Goal: Task Accomplishment & Management: Manage account settings

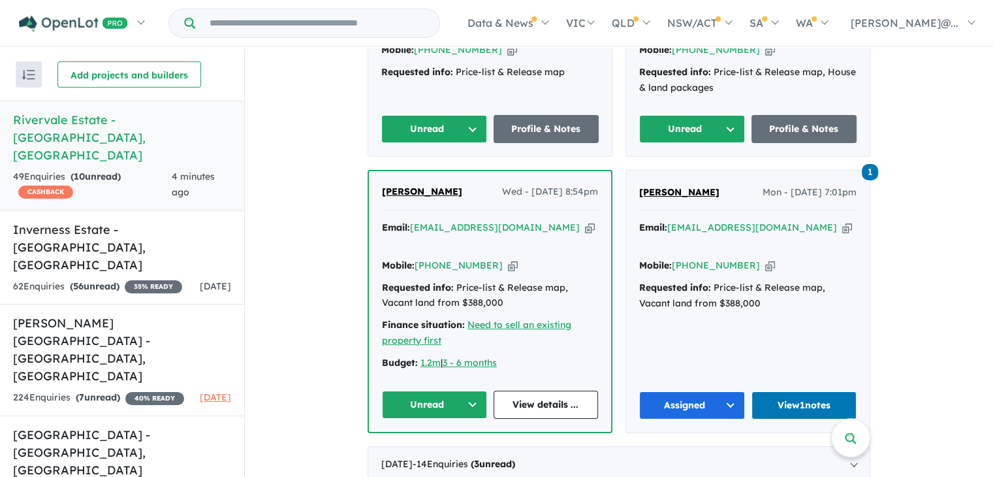
scroll to position [679, 0]
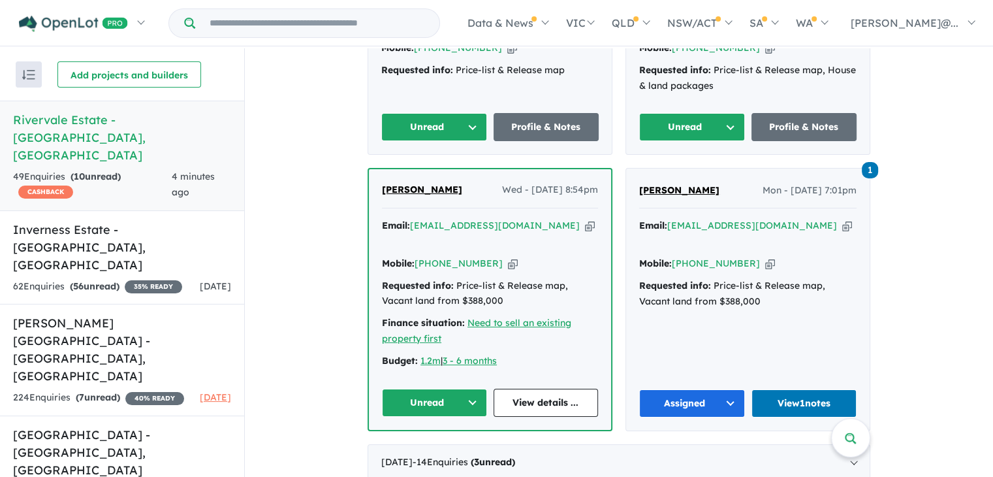
click at [435, 389] on button "Unread" at bounding box center [434, 403] width 105 height 28
click at [558, 389] on link "View details ..." at bounding box center [546, 403] width 105 height 28
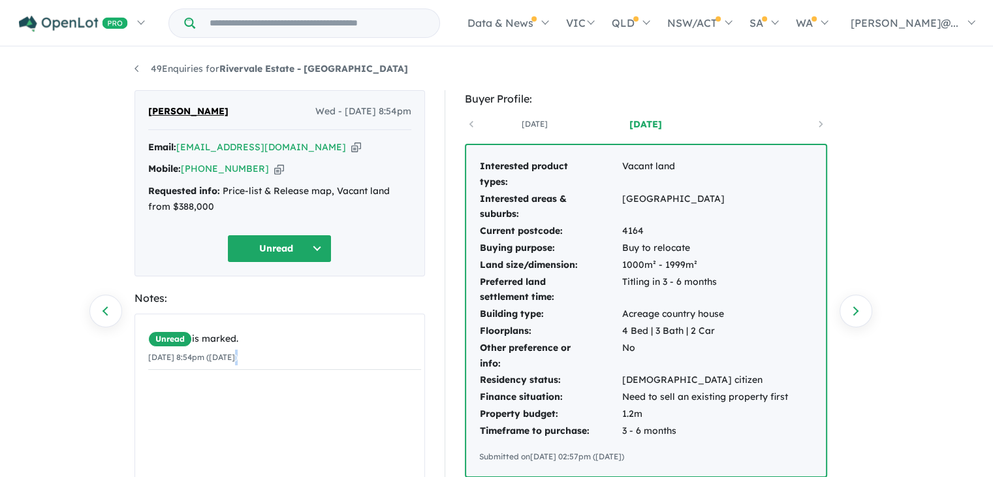
click at [242, 393] on div "Unread is marked. 03/09/2025 8:54pm (Wednesday)" at bounding box center [284, 413] width 299 height 199
click at [306, 249] on button "Unread" at bounding box center [279, 248] width 104 height 28
drag, startPoint x: 281, startPoint y: 306, endPoint x: 289, endPoint y: 329, distance: 24.4
click at [289, 329] on div "Unread Assigned Re-engage Appointment Made an offer Holding deposit Contract si…" at bounding box center [284, 459] width 115 height 391
click at [287, 336] on button "Re-engage" at bounding box center [285, 340] width 114 height 30
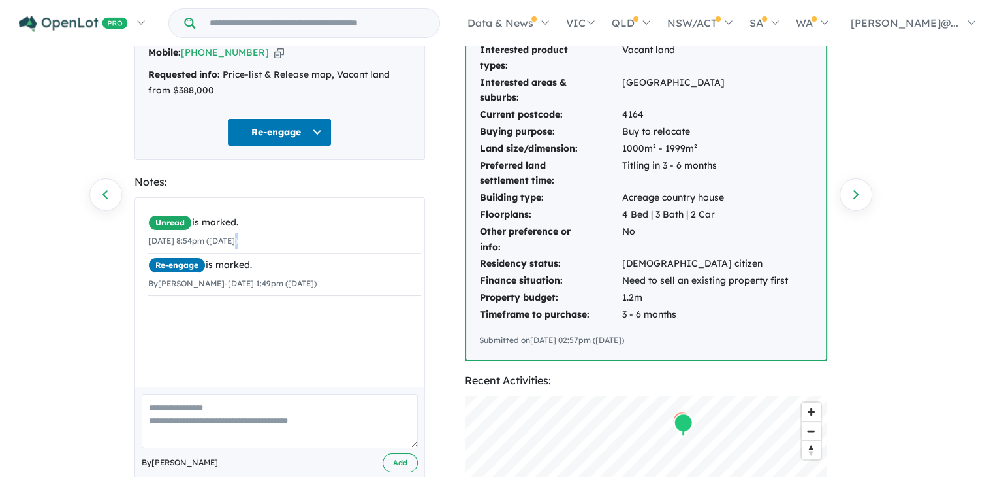
scroll to position [108, 0]
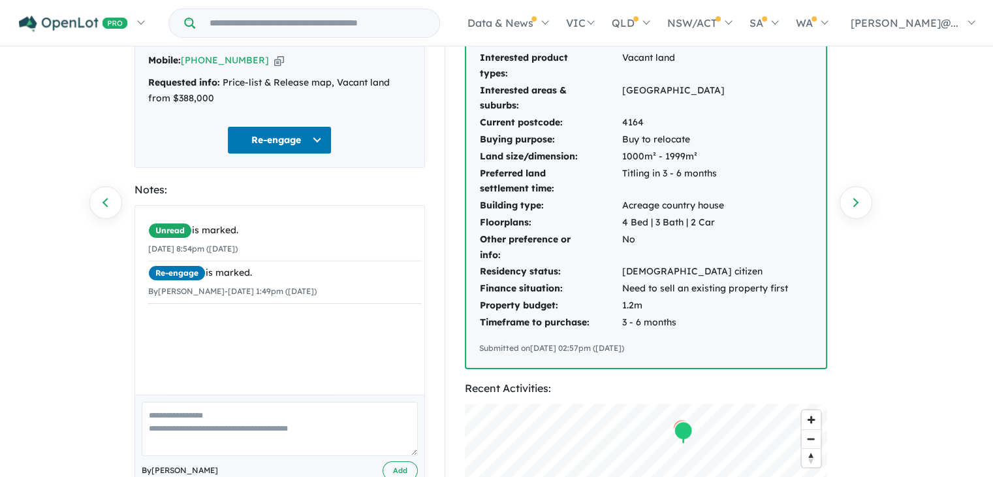
click at [235, 434] on textarea at bounding box center [280, 429] width 276 height 54
click at [301, 429] on textarea at bounding box center [280, 429] width 276 height 54
click at [281, 429] on textarea at bounding box center [280, 429] width 276 height 54
click at [176, 452] on textarea at bounding box center [280, 429] width 276 height 54
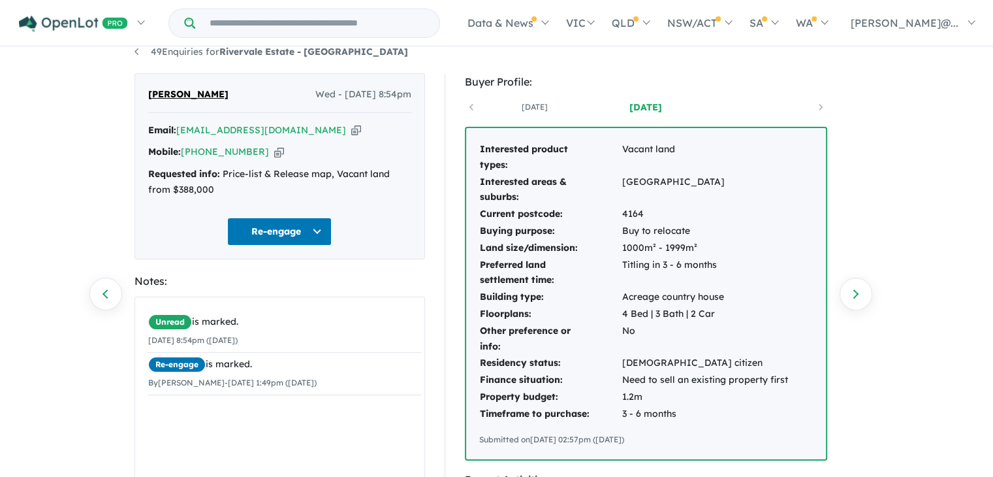
scroll to position [0, 0]
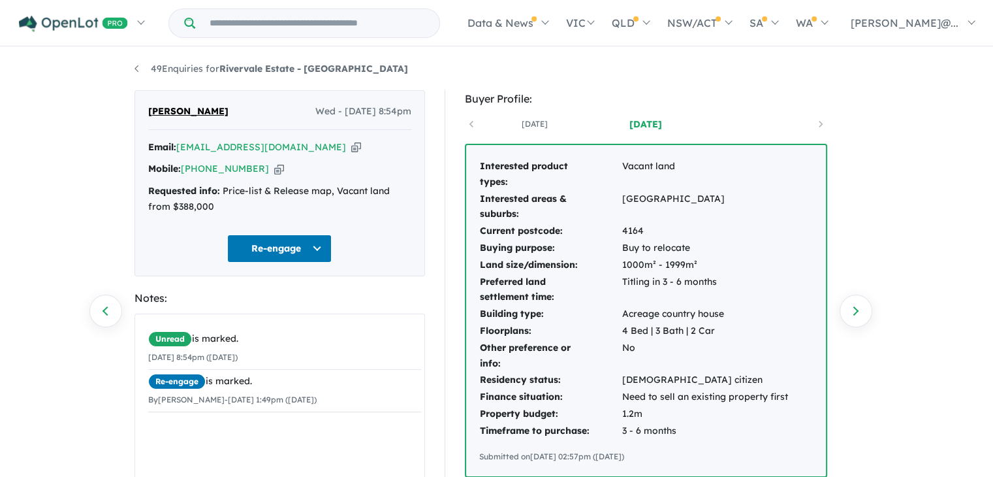
type textarea "**********"
click at [313, 252] on button "Re-engage" at bounding box center [279, 248] width 104 height 28
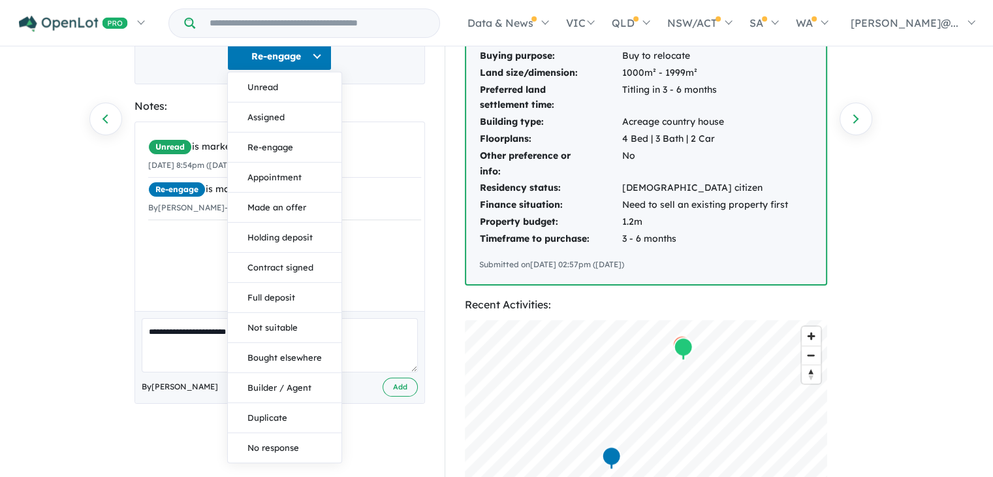
scroll to position [196, 0]
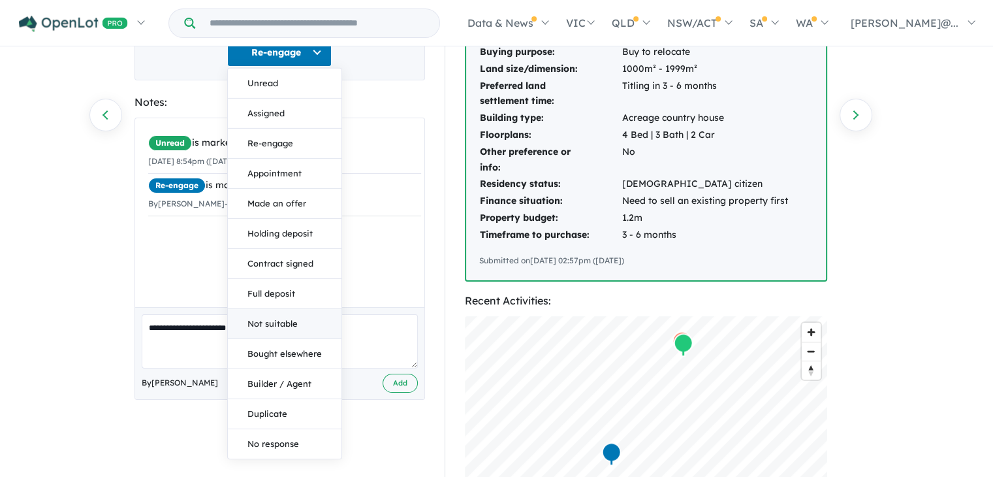
click at [274, 314] on button "Not suitable" at bounding box center [285, 324] width 114 height 30
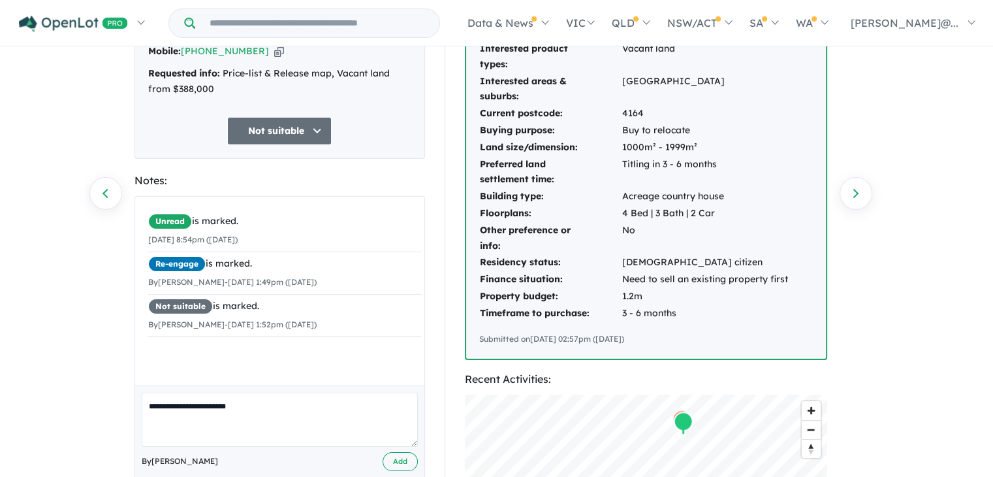
scroll to position [0, 0]
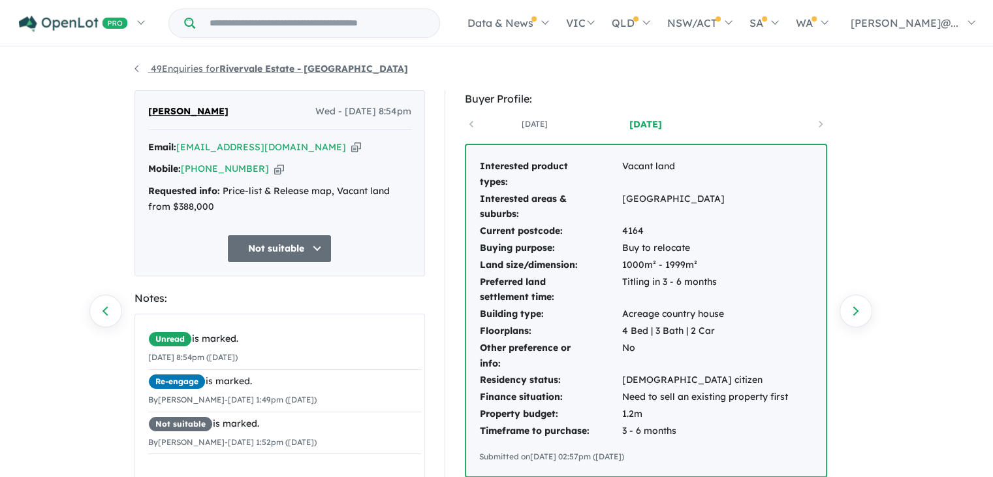
click at [162, 63] on link "49 Enquiries for Rivervale Estate - Yarrawonga" at bounding box center [272, 69] width 274 height 12
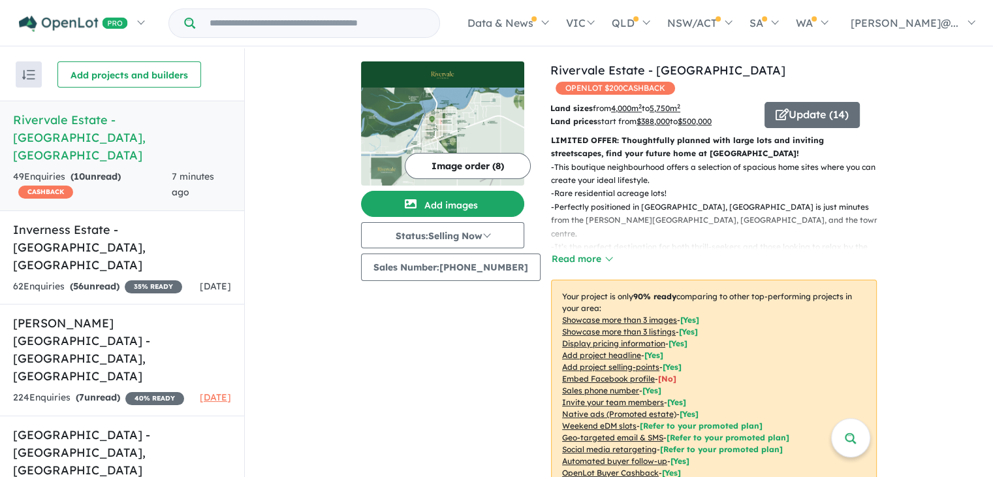
click at [139, 169] on div "49 Enquir ies ( 10 unread) CASHBACK" at bounding box center [92, 184] width 159 height 31
click at [165, 119] on h5 "Rivervale Estate - Yarrawonga , VIC" at bounding box center [122, 137] width 218 height 53
click at [140, 169] on div "49 Enquir ies ( 10 unread) CASHBACK" at bounding box center [92, 184] width 159 height 31
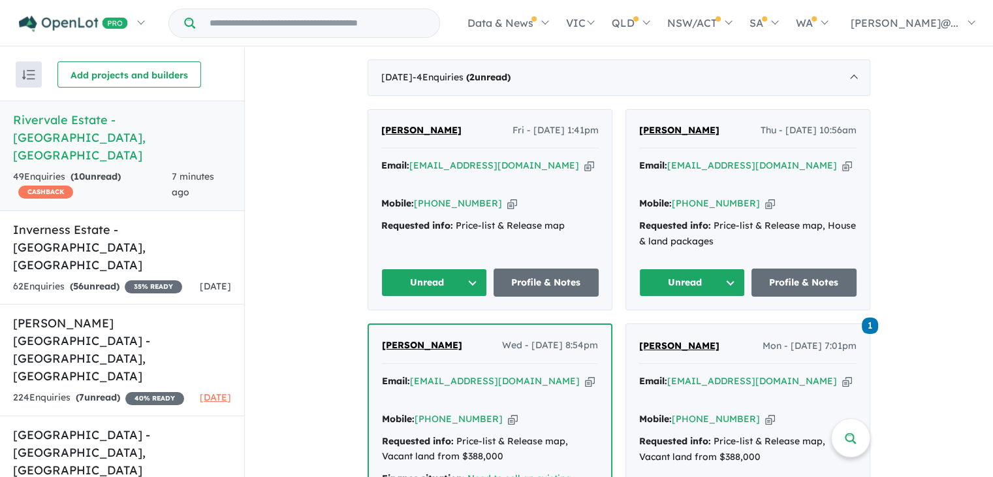
scroll to position [522, 0]
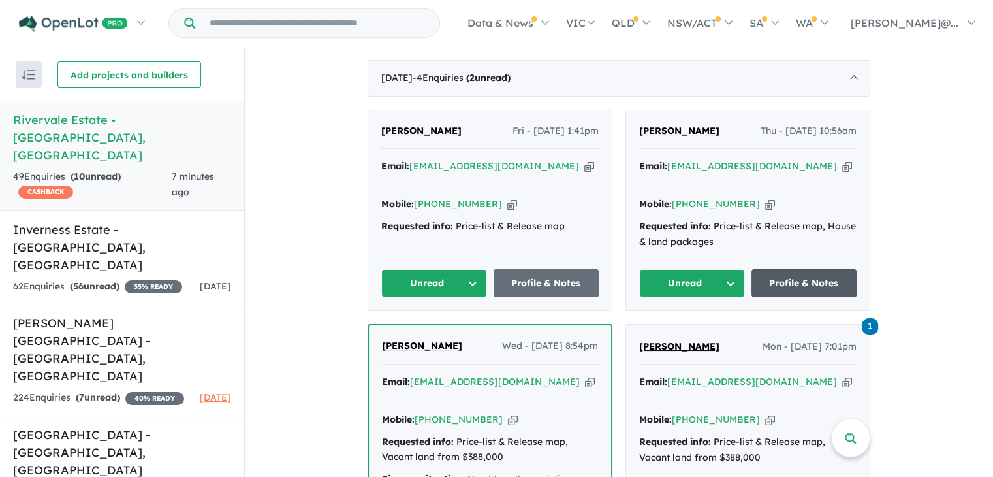
click at [814, 269] on link "Profile & Notes" at bounding box center [805, 283] width 106 height 28
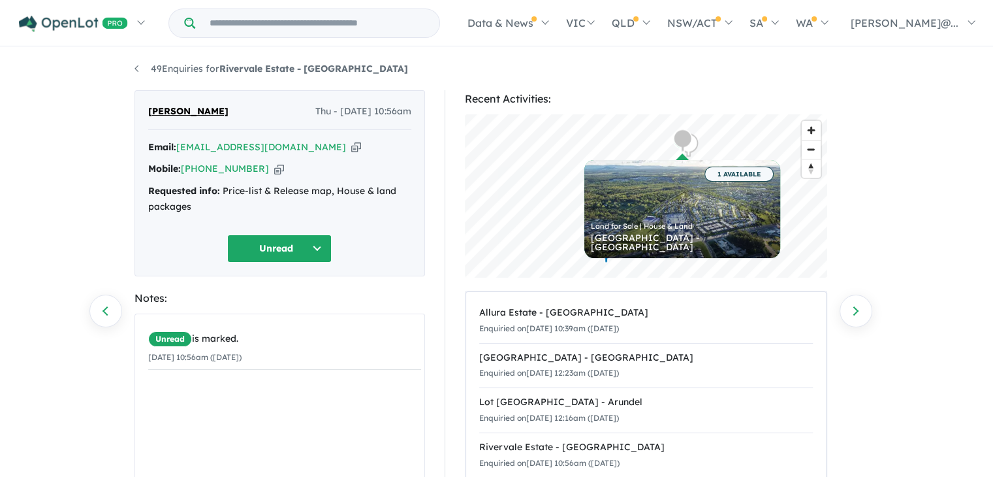
click at [266, 244] on button "Unread" at bounding box center [279, 248] width 104 height 28
click at [294, 319] on button "Assigned" at bounding box center [285, 310] width 114 height 30
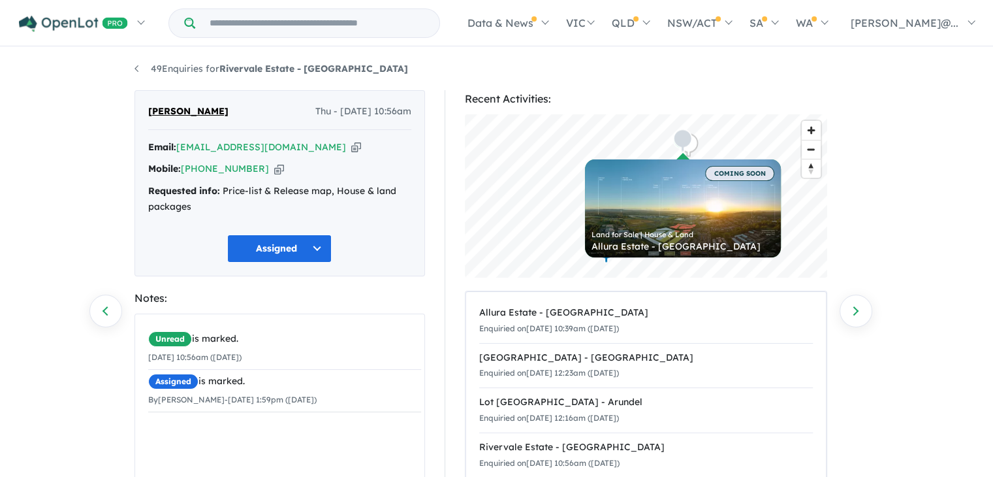
click at [386, 256] on div "Assigned Unread Assigned Re-engage Appointment Made an offer Holding deposit Co…" at bounding box center [279, 248] width 263 height 28
click at [321, 251] on button "Assigned" at bounding box center [279, 248] width 104 height 28
click at [383, 231] on div "Sushant Verma Thu - 04/09/2025, 10:56am Email: sush_0535@yahoo.com Copied! Mobi…" at bounding box center [280, 183] width 291 height 186
click at [265, 213] on div "Requested info: Price-list & Release map, House & land packages" at bounding box center [279, 199] width 263 height 31
click at [217, 427] on div "Unread is marked. 04/09/2025 10:56am (Thursday) Assigned is marked. By Melanie …" at bounding box center [284, 413] width 299 height 199
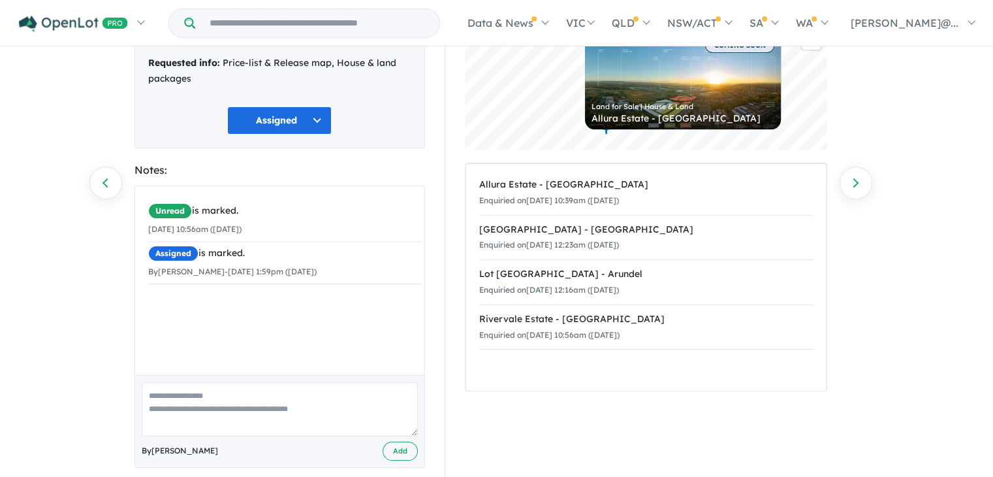
scroll to position [144, 0]
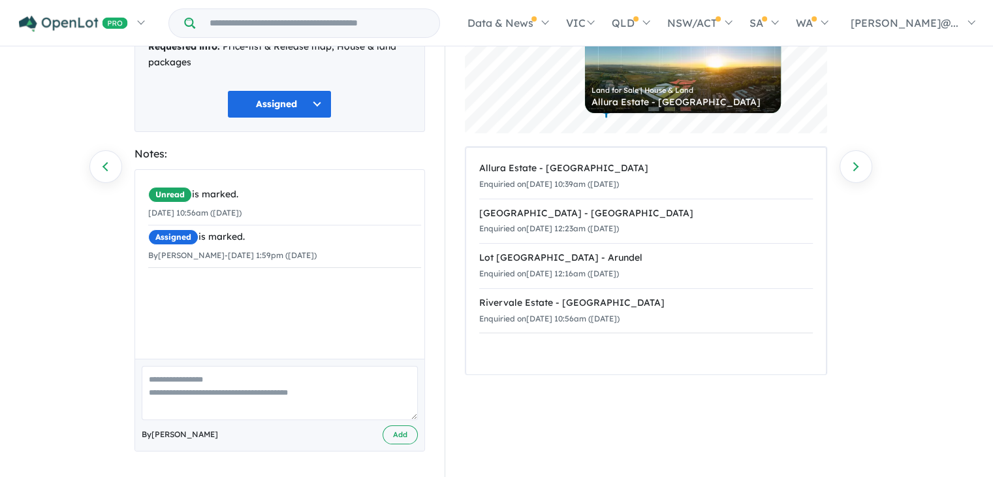
click at [298, 409] on textarea at bounding box center [280, 393] width 276 height 54
type textarea "**********"
click at [413, 434] on button "Add" at bounding box center [400, 434] width 35 height 19
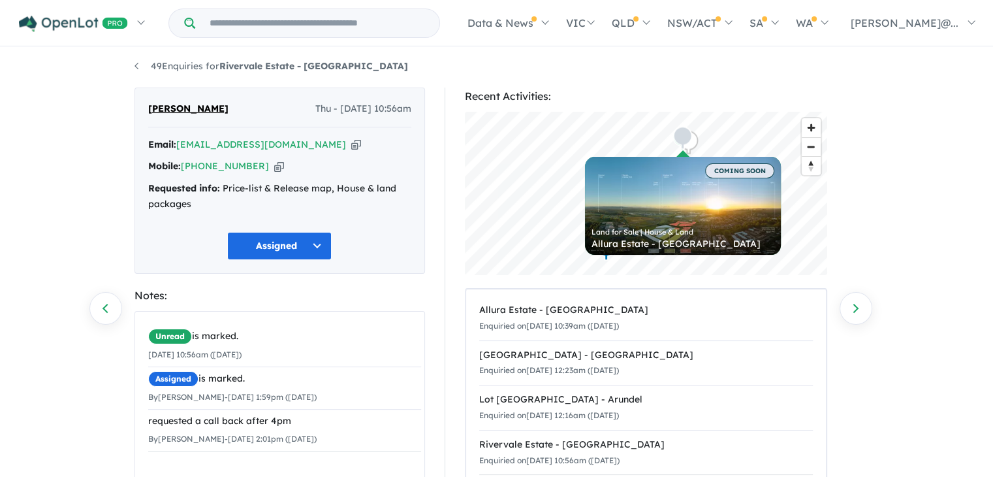
scroll to position [0, 0]
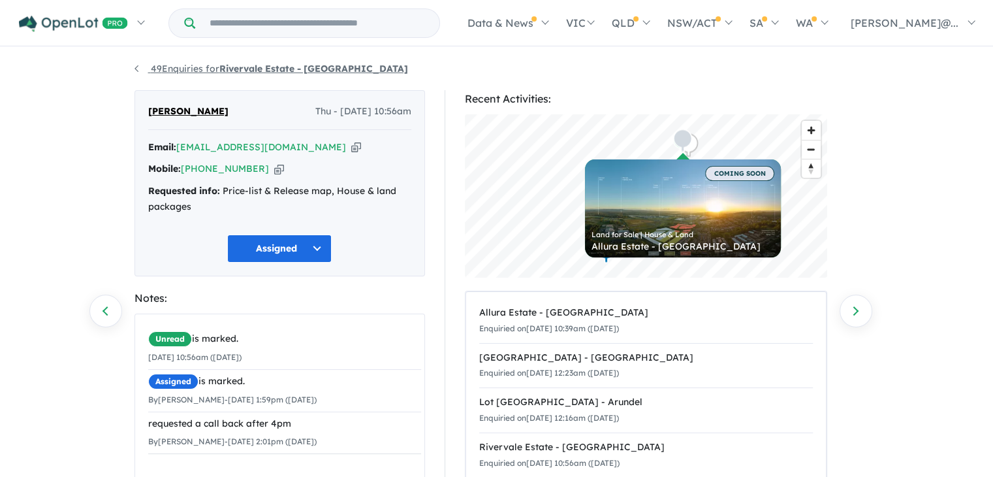
click at [148, 71] on link "49 Enquiries for Rivervale Estate - Yarrawonga" at bounding box center [272, 69] width 274 height 12
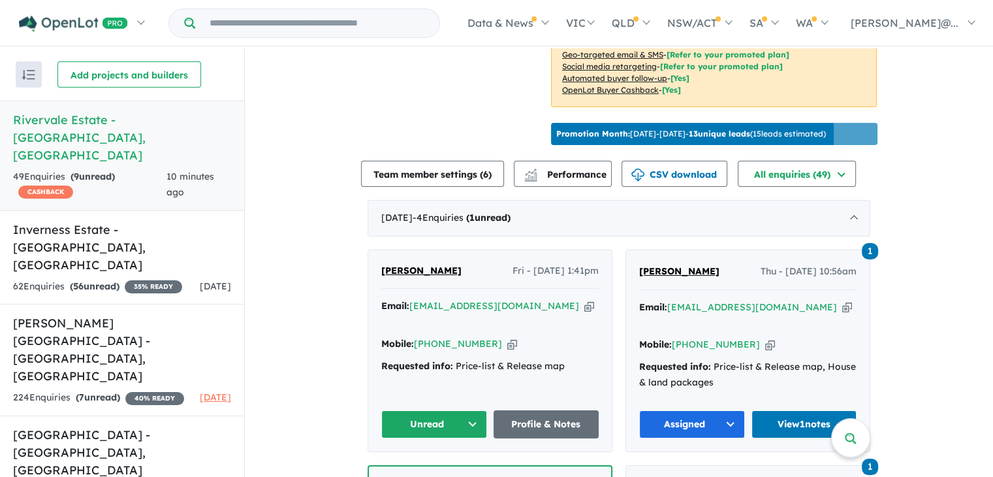
scroll to position [392, 0]
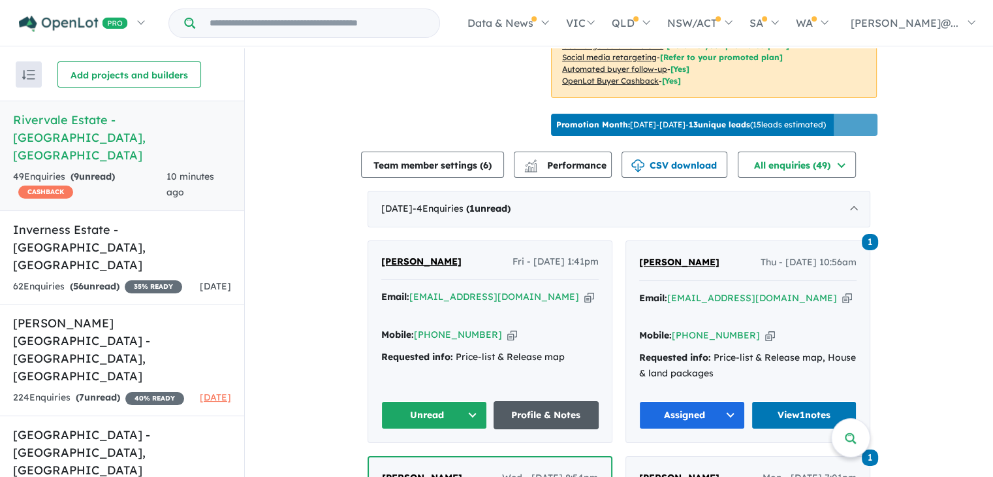
click at [552, 401] on link "Profile & Notes" at bounding box center [547, 415] width 106 height 28
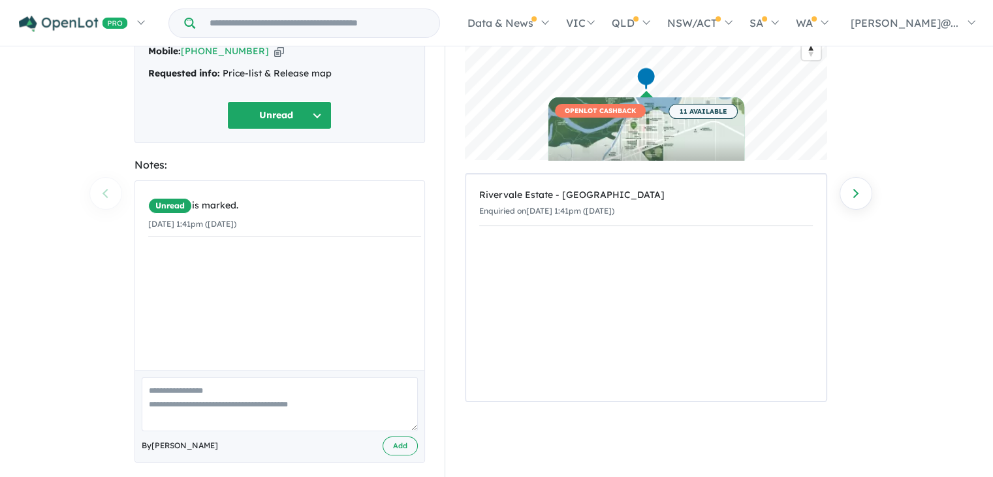
scroll to position [129, 0]
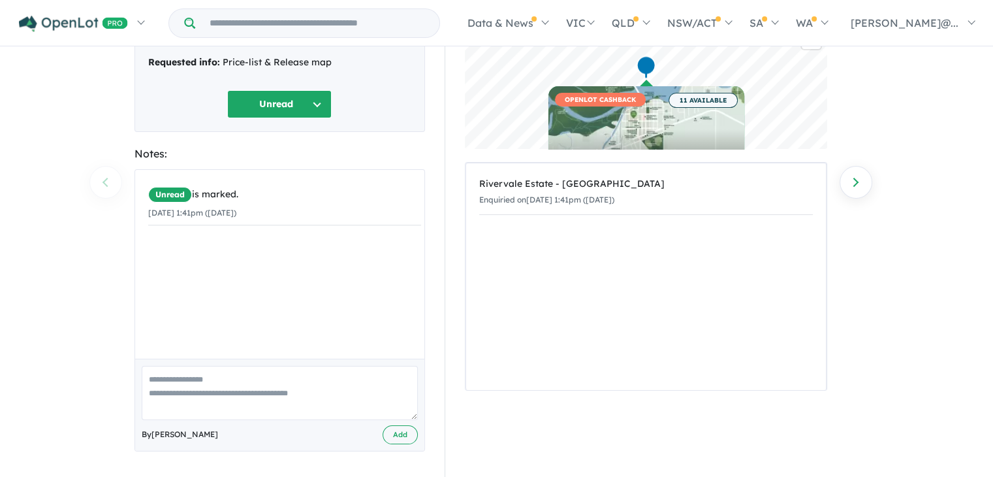
click at [264, 374] on textarea at bounding box center [280, 393] width 276 height 54
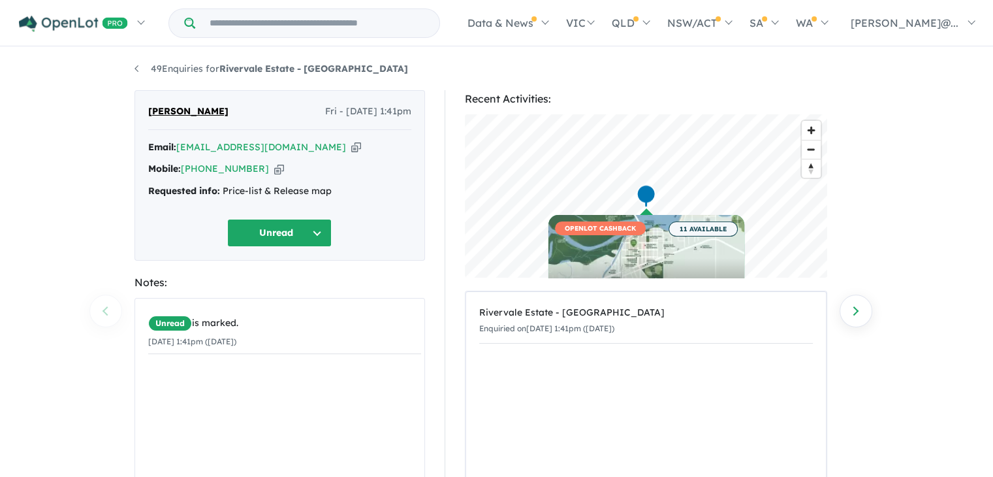
scroll to position [0, 0]
